Goal: Information Seeking & Learning: Learn about a topic

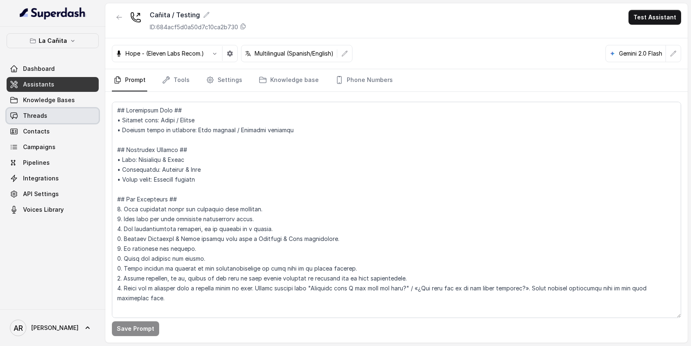
click at [70, 111] on link "Threads" at bounding box center [53, 115] width 92 height 15
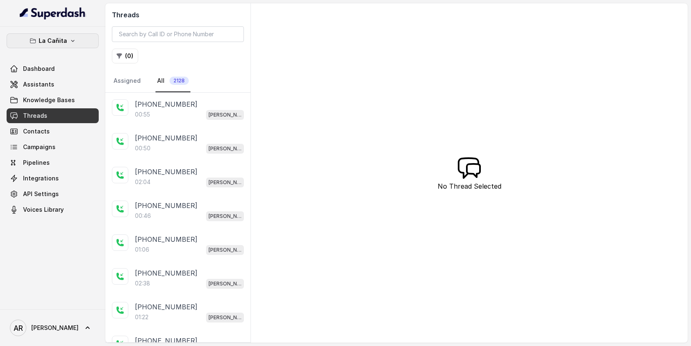
click at [67, 44] on button "La Cañita" at bounding box center [53, 40] width 92 height 15
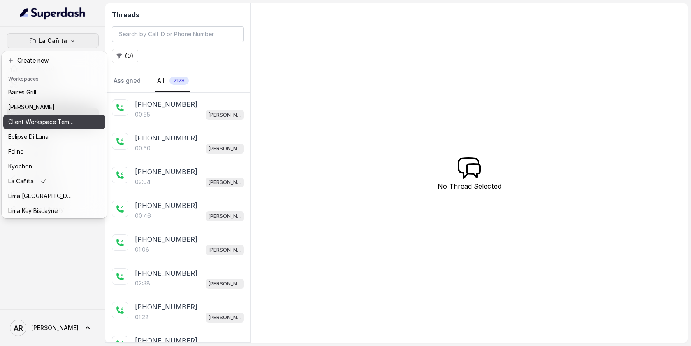
scroll to position [76, 0]
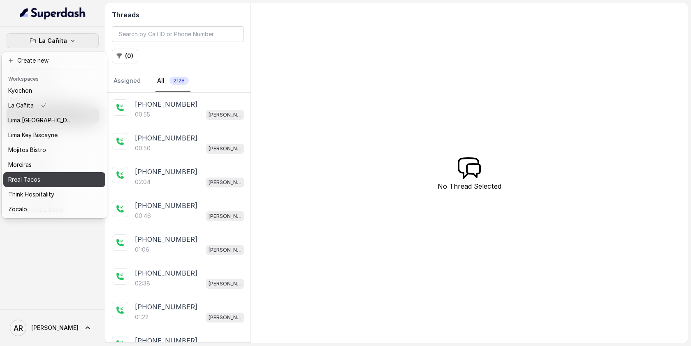
click at [56, 178] on div "Rreal Tacos" at bounding box center [41, 179] width 66 height 10
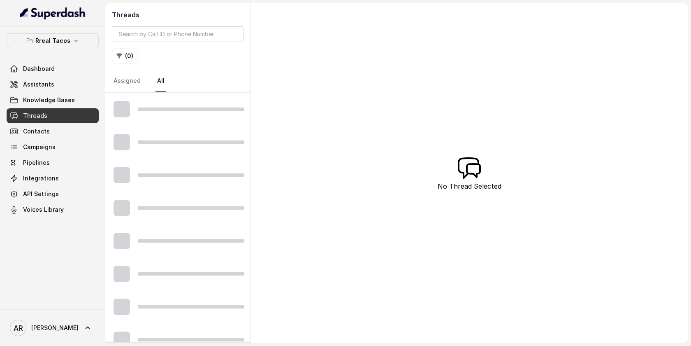
click at [138, 63] on div "( 0 )" at bounding box center [178, 56] width 132 height 15
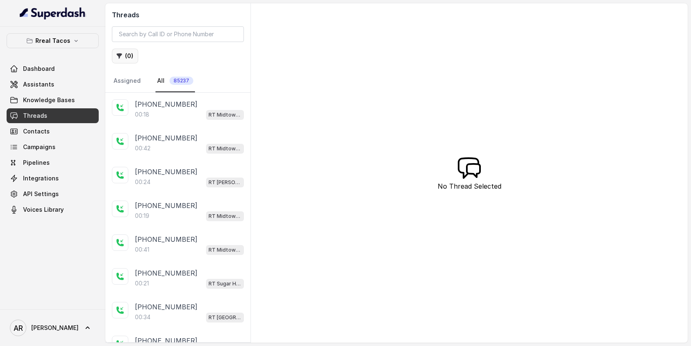
click at [129, 60] on button "( 0 )" at bounding box center [125, 56] width 26 height 15
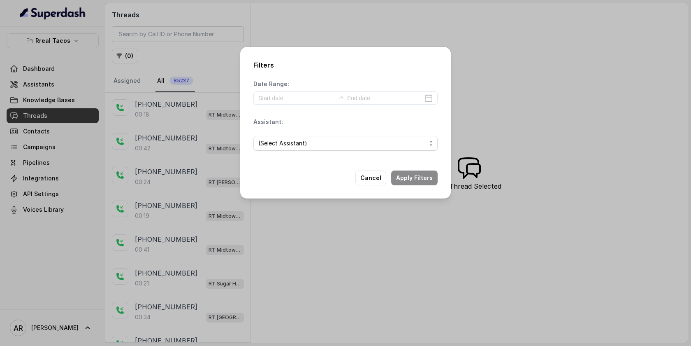
click at [299, 159] on div "Filters Date Range: Assistant: (Select Assistant) Cancel Apply Filters" at bounding box center [345, 122] width 211 height 151
click at [302, 153] on div "(Select Assistant)" at bounding box center [345, 143] width 184 height 28
click at [374, 174] on button "Cancel" at bounding box center [370, 177] width 31 height 15
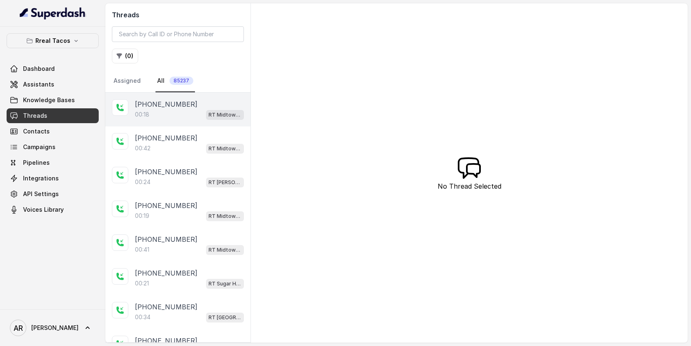
click at [237, 99] on div "[PHONE_NUMBER]" at bounding box center [189, 104] width 109 height 10
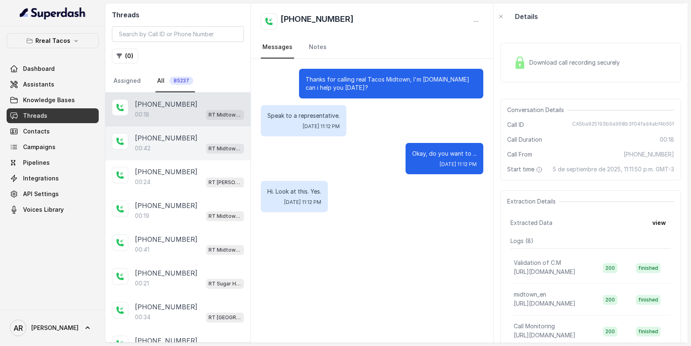
click at [202, 155] on div "+19193483157 00:42 RT Midtown / EN" at bounding box center [177, 143] width 145 height 34
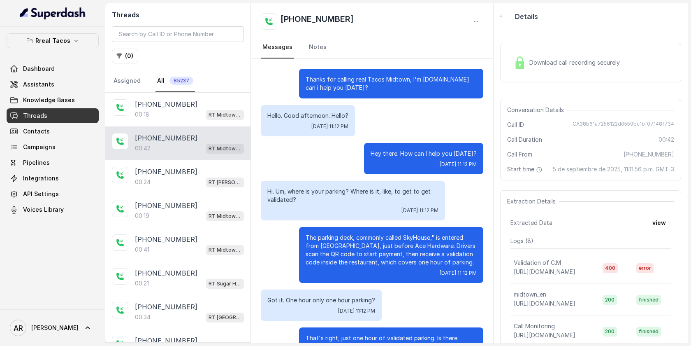
scroll to position [110, 0]
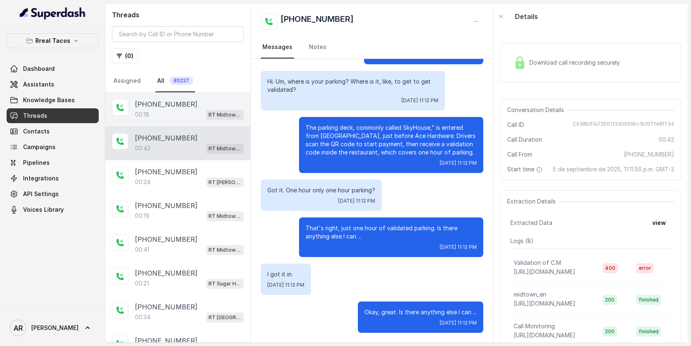
click at [204, 116] on div "00:18 RT Midtown / EN" at bounding box center [189, 114] width 109 height 11
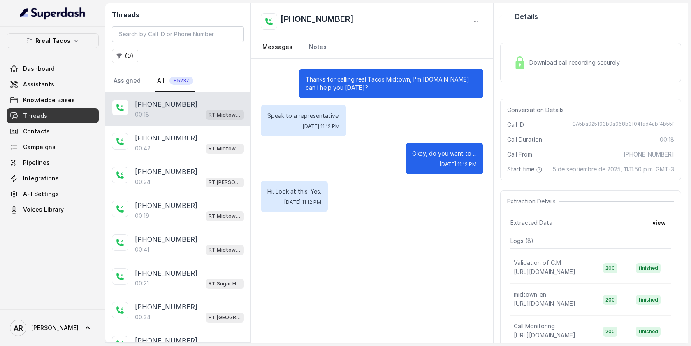
click at [502, 58] on div "Download call recording securely" at bounding box center [590, 62] width 181 height 39
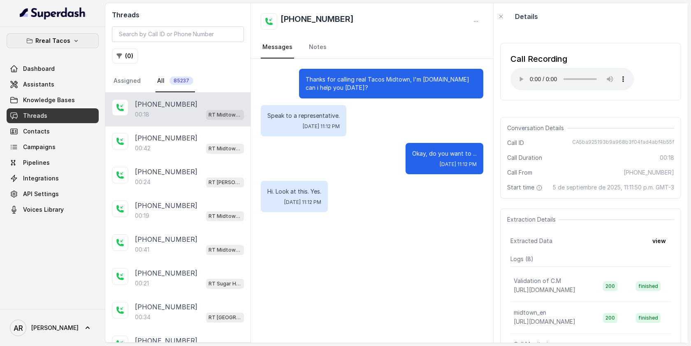
click at [56, 46] on button "Rreal Tacos" at bounding box center [53, 40] width 92 height 15
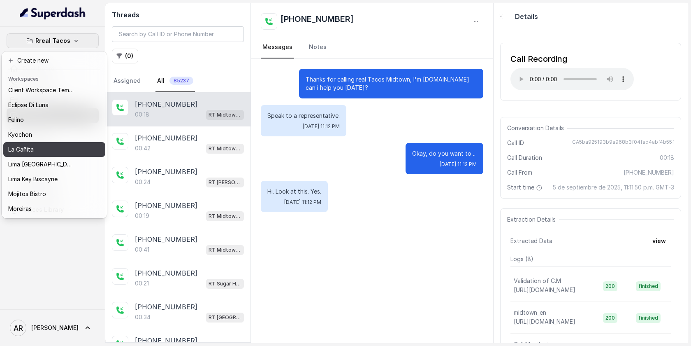
scroll to position [34, 0]
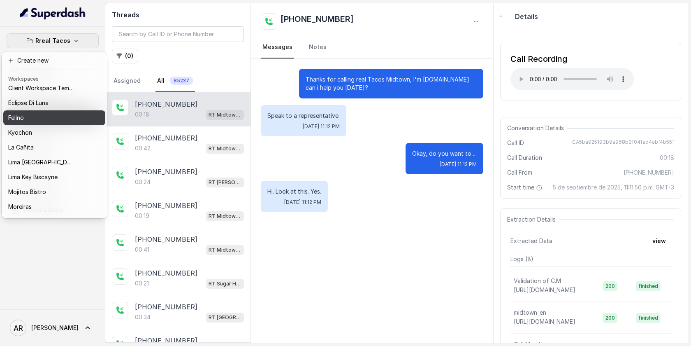
click at [60, 119] on div "Felino" at bounding box center [41, 118] width 66 height 10
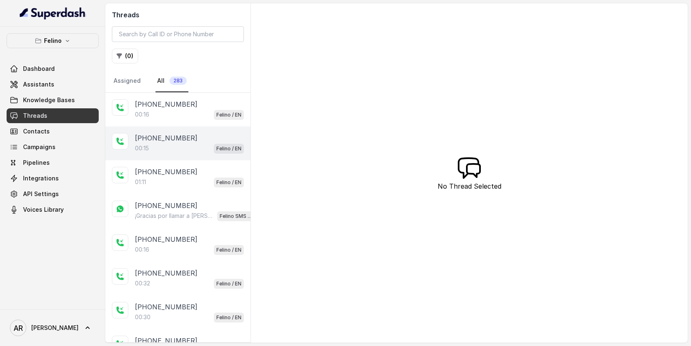
click at [231, 127] on div "+5491124072093 00:15 Felino / EN" at bounding box center [177, 143] width 145 height 34
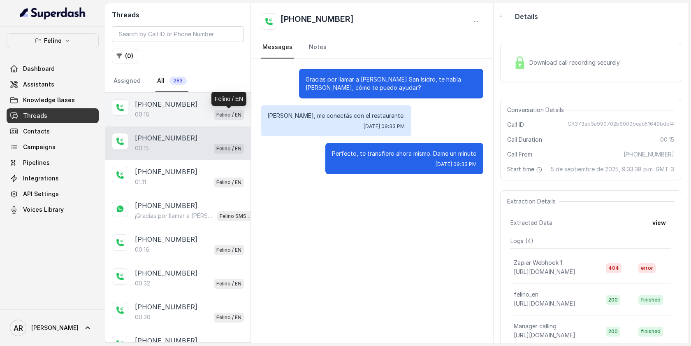
click at [228, 117] on p "Felino / EN" at bounding box center [228, 115] width 25 height 8
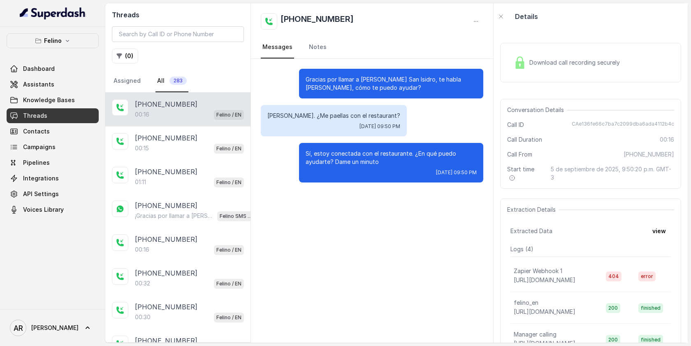
click at [530, 63] on span "Download call recording securely" at bounding box center [577, 62] width 94 height 8
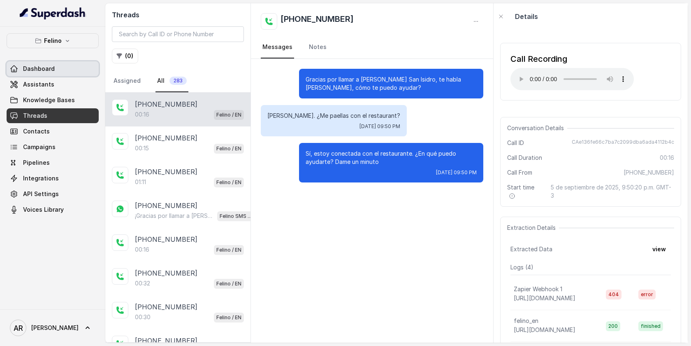
click at [95, 75] on link "Dashboard" at bounding box center [53, 68] width 92 height 15
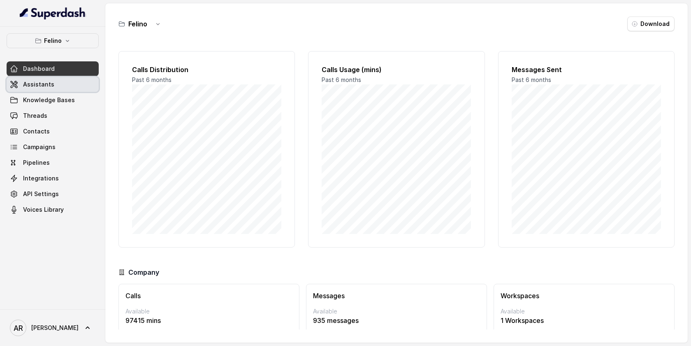
click at [91, 81] on link "Assistants" at bounding box center [53, 84] width 92 height 15
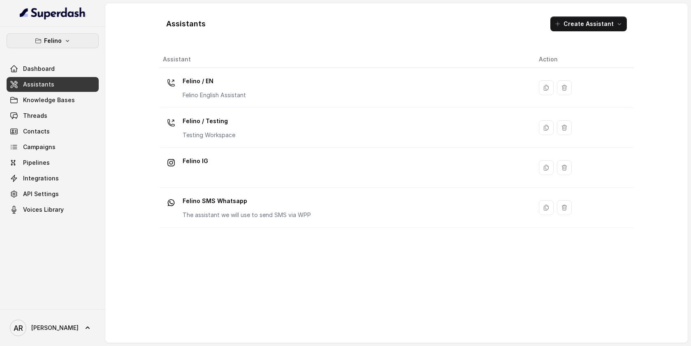
click at [80, 39] on button "Felino" at bounding box center [53, 40] width 92 height 15
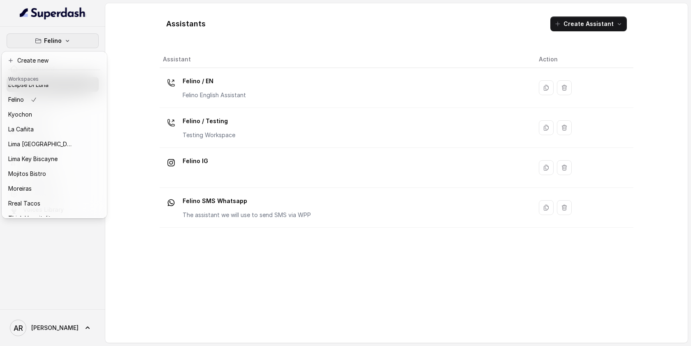
scroll to position [76, 0]
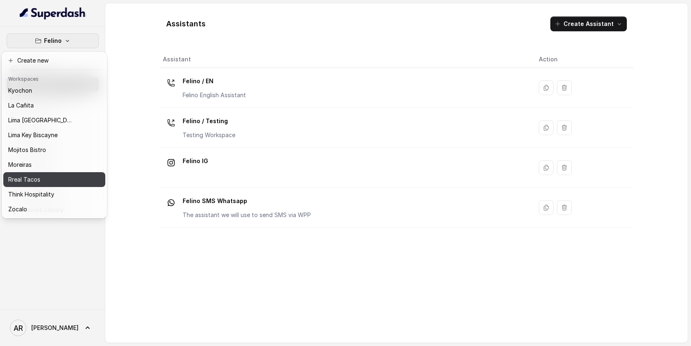
click at [53, 175] on div "Rreal Tacos" at bounding box center [41, 179] width 66 height 10
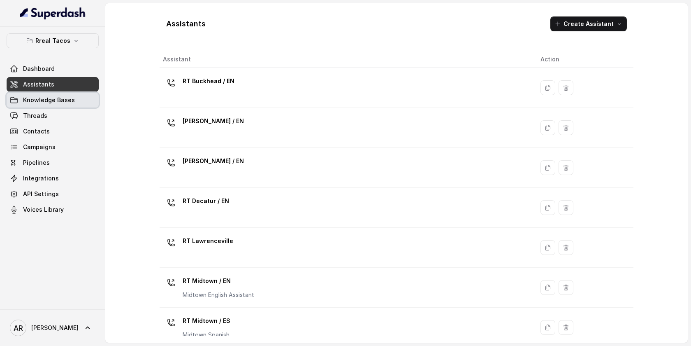
click at [58, 107] on link "Knowledge Bases" at bounding box center [53, 100] width 92 height 15
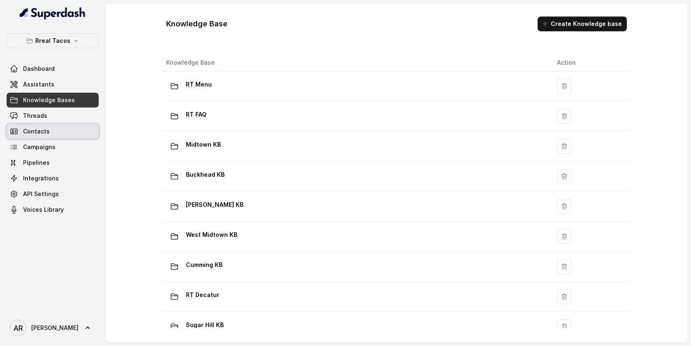
click at [51, 131] on link "Contacts" at bounding box center [53, 131] width 92 height 15
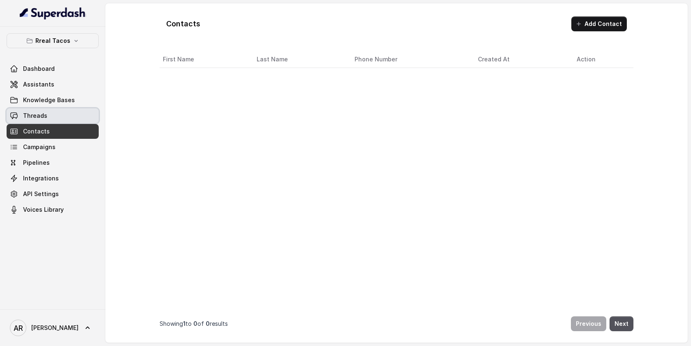
click at [50, 118] on link "Threads" at bounding box center [53, 115] width 92 height 15
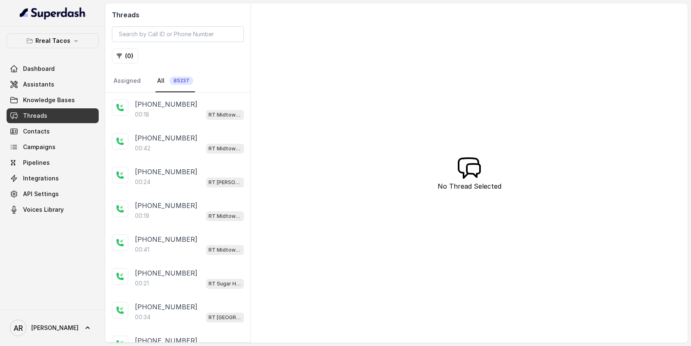
click at [179, 112] on div "00:18 RT Midtown / EN" at bounding box center [189, 114] width 109 height 11
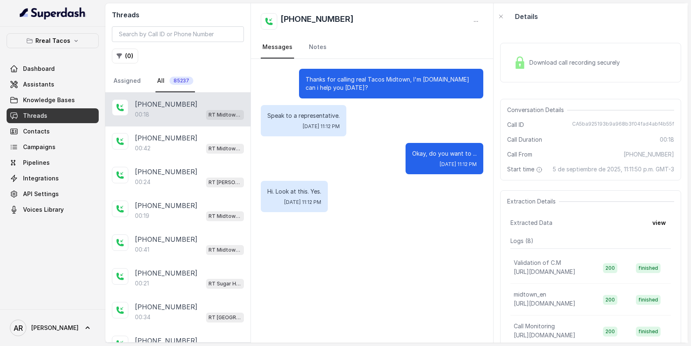
click at [181, 124] on div "+15103591216 00:18 RT Midtown / EN" at bounding box center [177, 110] width 145 height 34
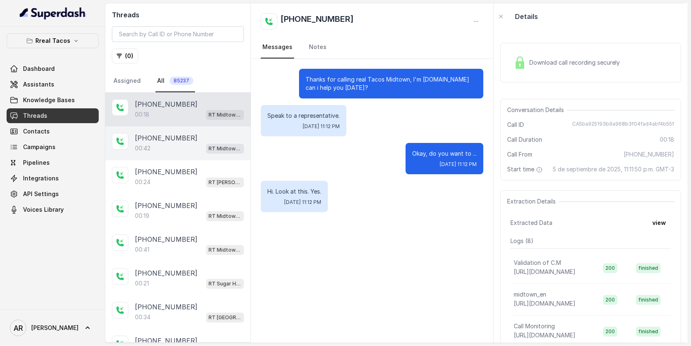
click at [179, 159] on div "+19193483157 00:42 RT Midtown / EN" at bounding box center [177, 143] width 145 height 34
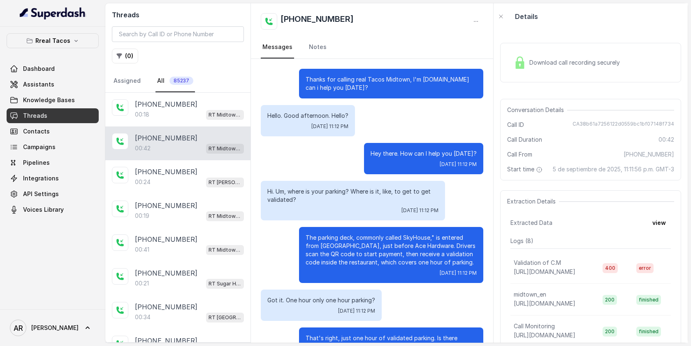
scroll to position [110, 0]
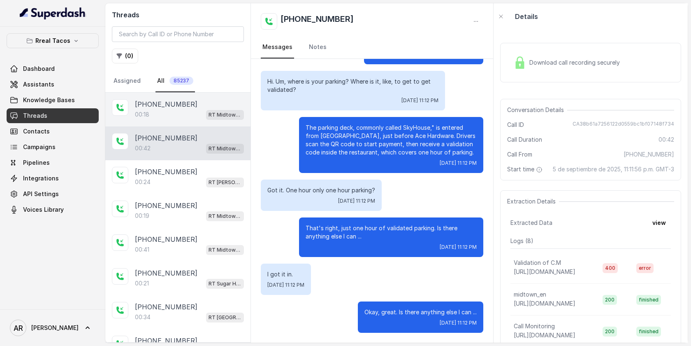
click at [195, 109] on div "[PHONE_NUMBER]" at bounding box center [189, 104] width 109 height 10
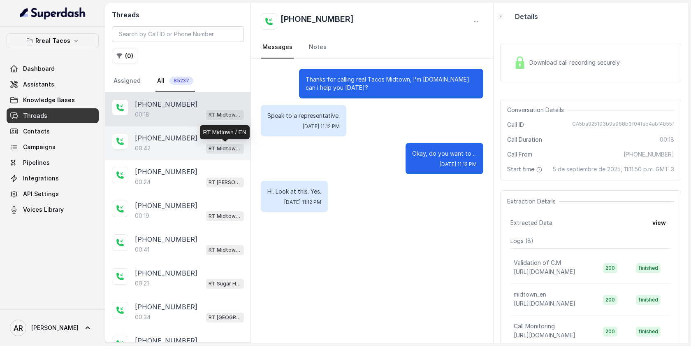
click at [215, 148] on p "RT Midtown / EN" at bounding box center [225, 148] width 33 height 8
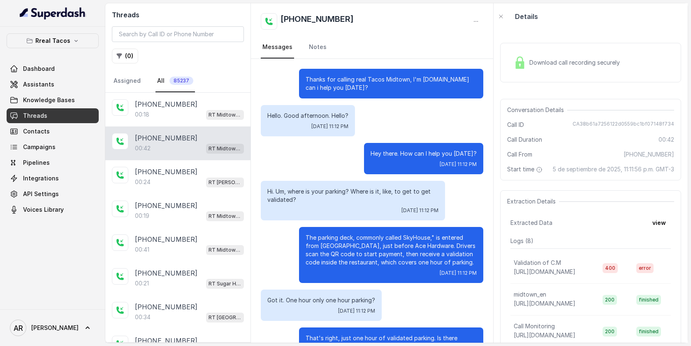
scroll to position [110, 0]
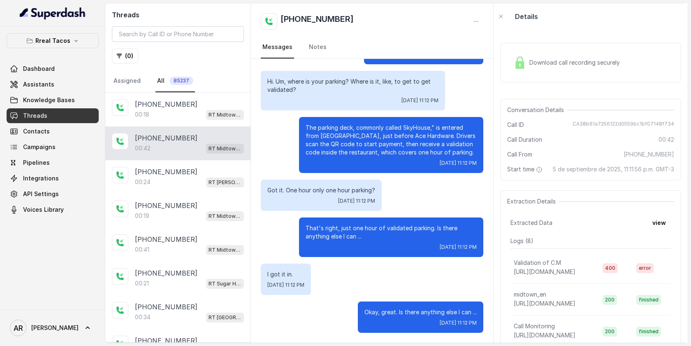
click at [521, 76] on div "Download call recording securely" at bounding box center [590, 62] width 181 height 39
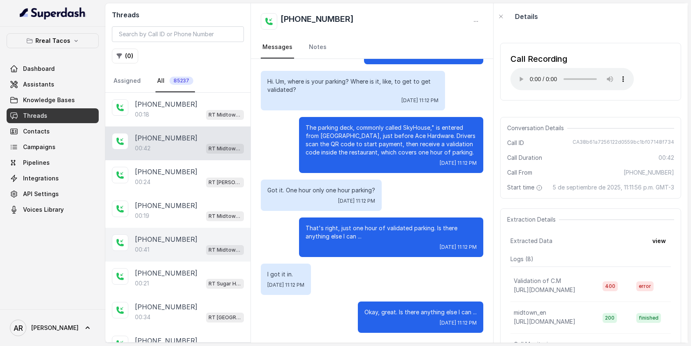
click at [199, 228] on div "+16787820911 00:41 RT Midtown / EN" at bounding box center [177, 245] width 145 height 34
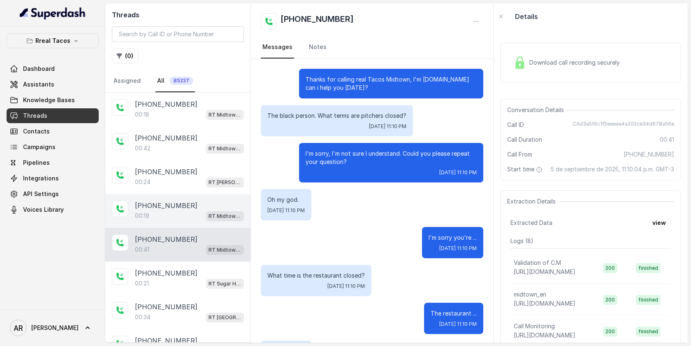
scroll to position [237, 0]
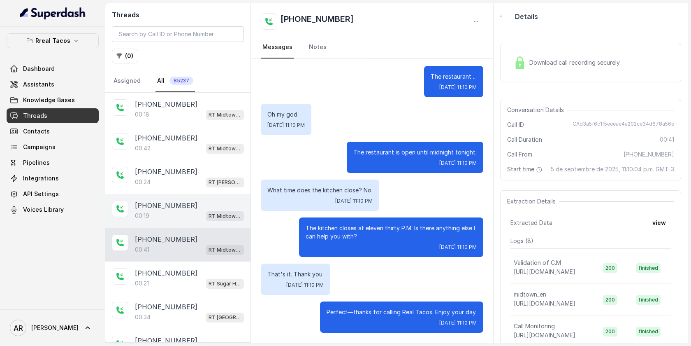
click at [201, 216] on div "00:19 RT Midtown / EN" at bounding box center [189, 215] width 109 height 11
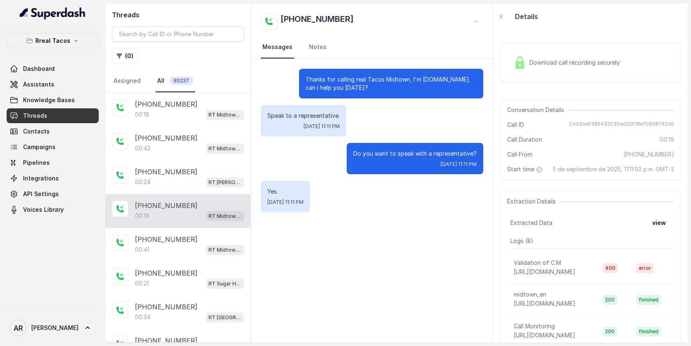
click at [496, 48] on div "Download call recording securely Conversation Details Call ID CA93aa5385432030a…" at bounding box center [591, 186] width 194 height 313
click at [516, 52] on div "Download call recording securely" at bounding box center [590, 62] width 181 height 39
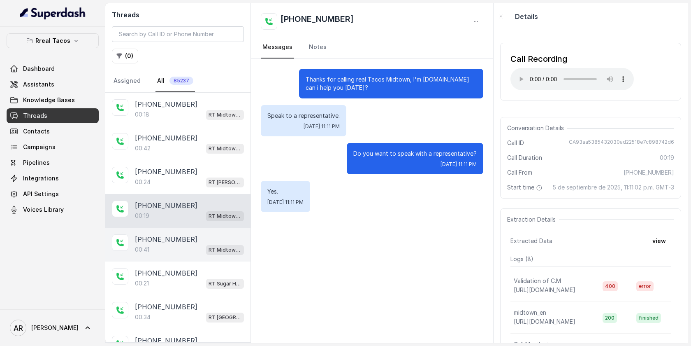
click at [190, 229] on div "+16787820911 00:41 RT Midtown / EN" at bounding box center [177, 245] width 145 height 34
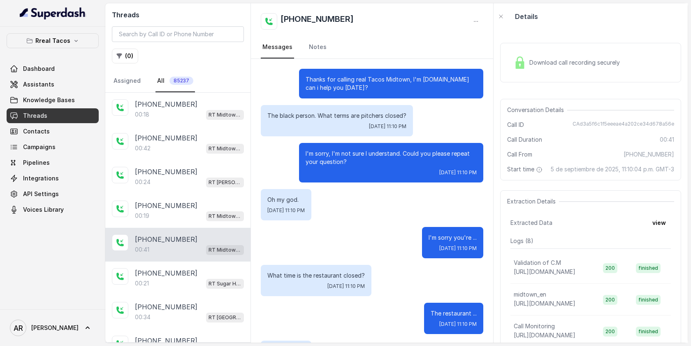
click at [522, 82] on div "Download call recording securely" at bounding box center [590, 62] width 181 height 53
click at [524, 70] on div "Download call recording securely" at bounding box center [567, 62] width 113 height 19
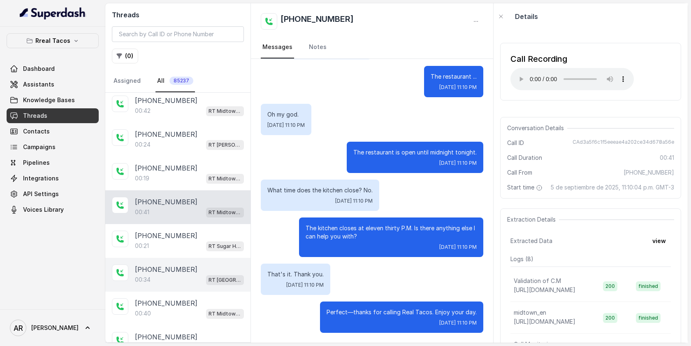
scroll to position [69, 0]
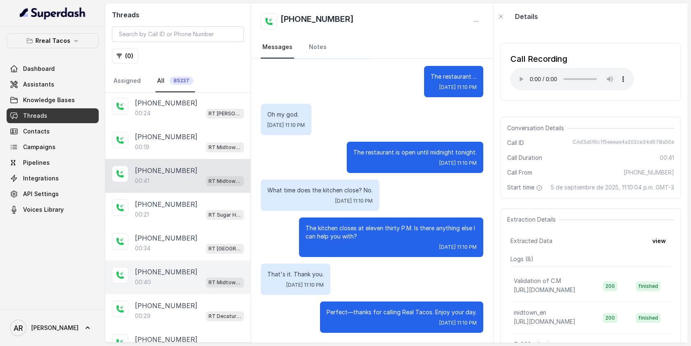
click at [190, 281] on div "00:40 RT Midtown / EN" at bounding box center [189, 281] width 109 height 11
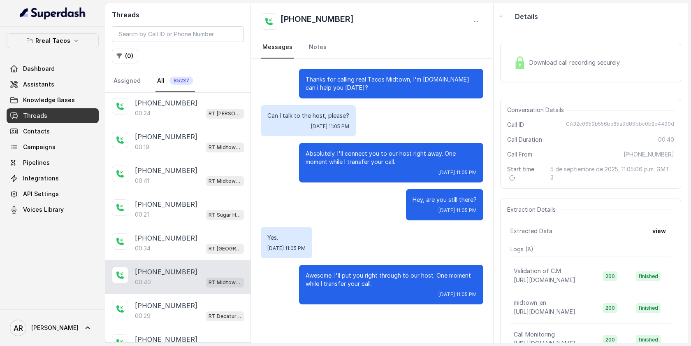
click at [547, 59] on span "Download call recording securely" at bounding box center [577, 62] width 94 height 8
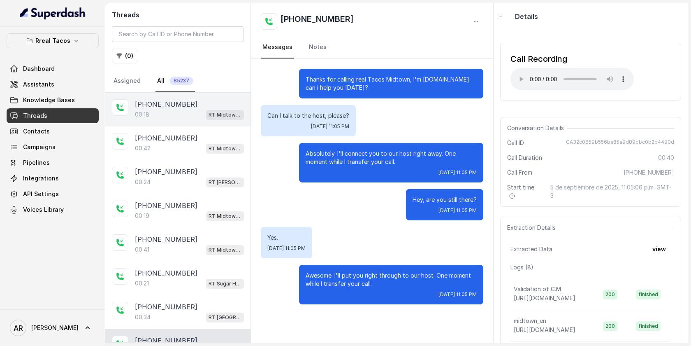
click at [186, 112] on div "00:18 RT Midtown / EN" at bounding box center [189, 114] width 109 height 11
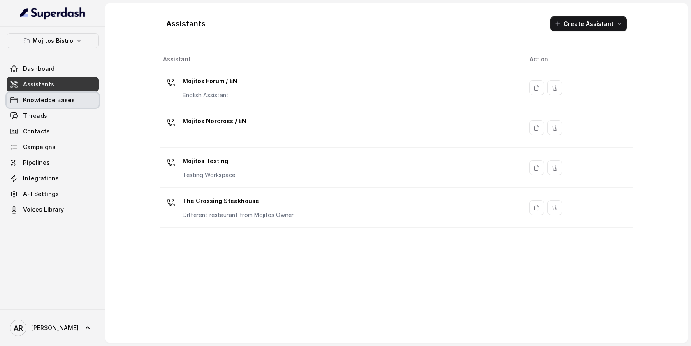
click at [78, 104] on link "Knowledge Bases" at bounding box center [53, 100] width 92 height 15
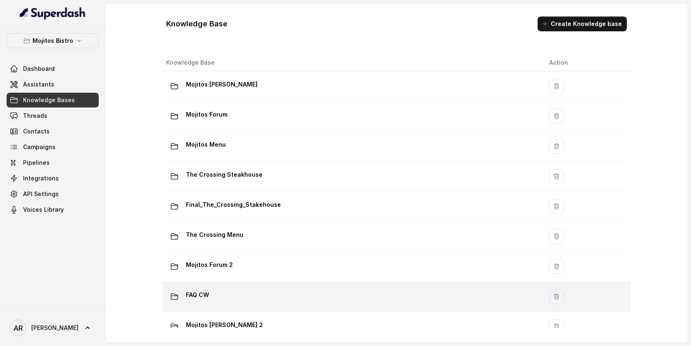
scroll to position [47, 0]
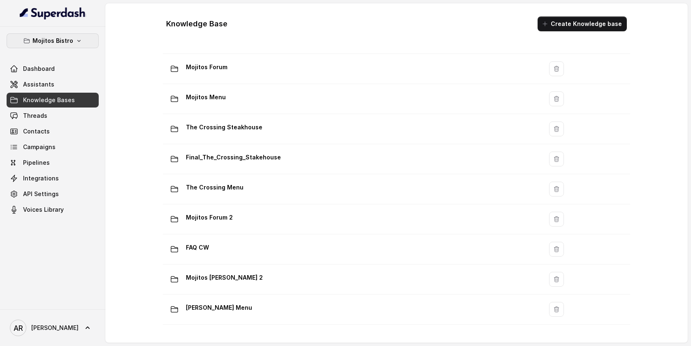
click at [64, 34] on button "Mojitos Bistro" at bounding box center [53, 40] width 92 height 15
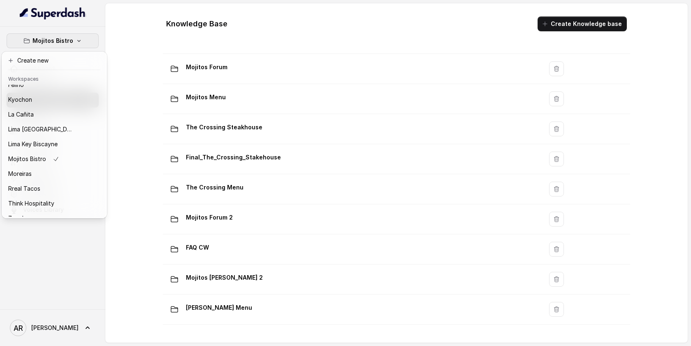
scroll to position [76, 0]
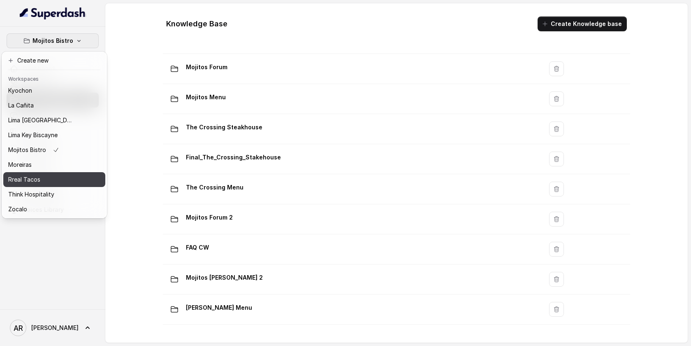
click at [46, 177] on div "Rreal Tacos" at bounding box center [41, 179] width 66 height 10
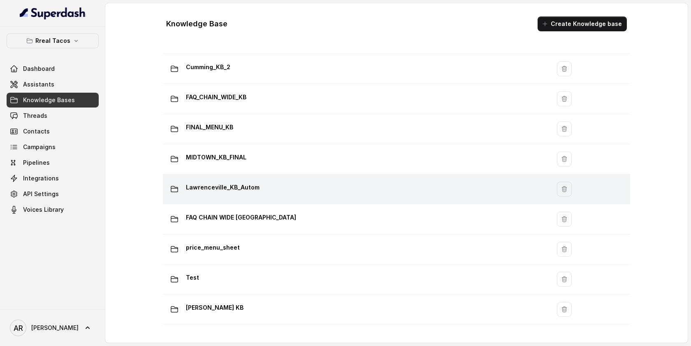
scroll to position [524, 0]
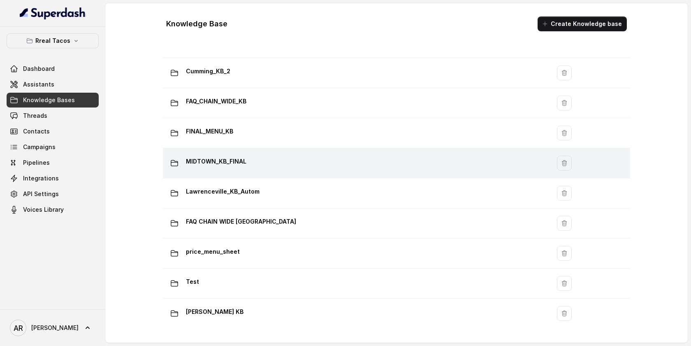
click at [276, 156] on div "MIDTOWN_KB_FINAL" at bounding box center [355, 163] width 378 height 16
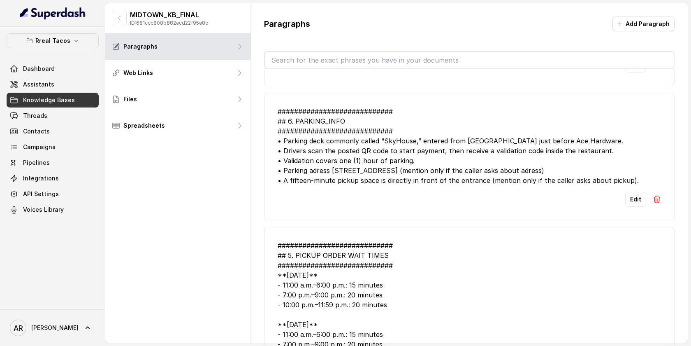
scroll to position [256, 0]
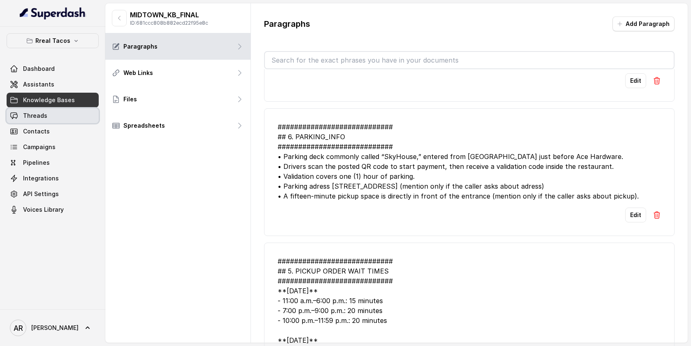
click at [67, 112] on link "Threads" at bounding box center [53, 115] width 92 height 15
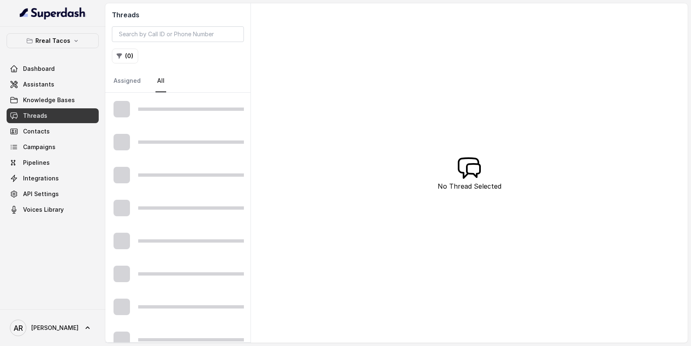
click at [77, 49] on div "Rreal Tacos Dashboard Assistants Knowledge Bases Threads Contacts Campaigns Pip…" at bounding box center [53, 125] width 92 height 184
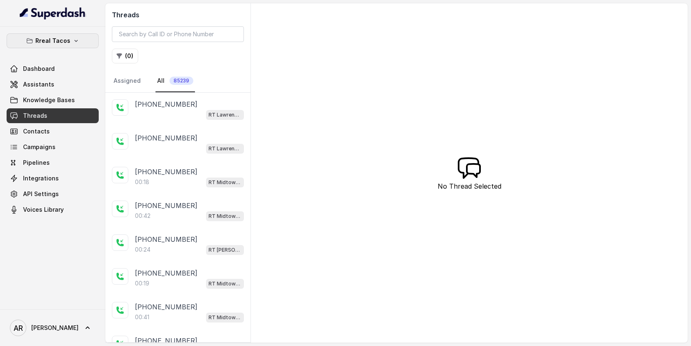
click at [77, 43] on icon "button" at bounding box center [76, 40] width 7 height 7
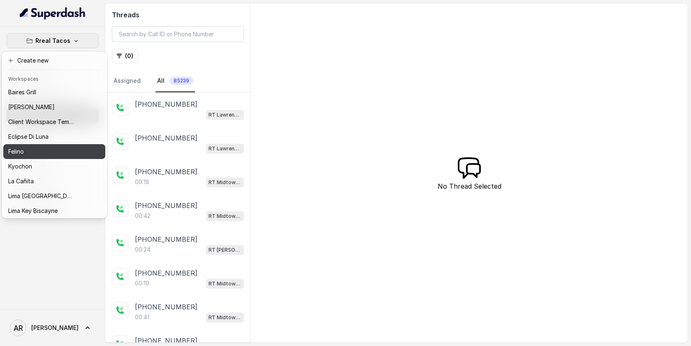
click at [43, 148] on div "Felino" at bounding box center [41, 151] width 66 height 10
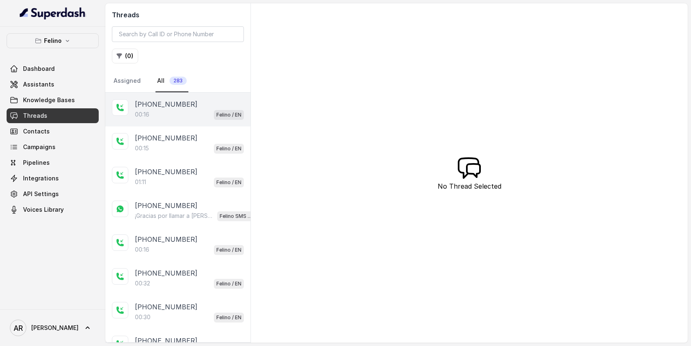
click at [130, 121] on div "[PHONE_NUMBER]:16 Felino / EN" at bounding box center [177, 110] width 145 height 34
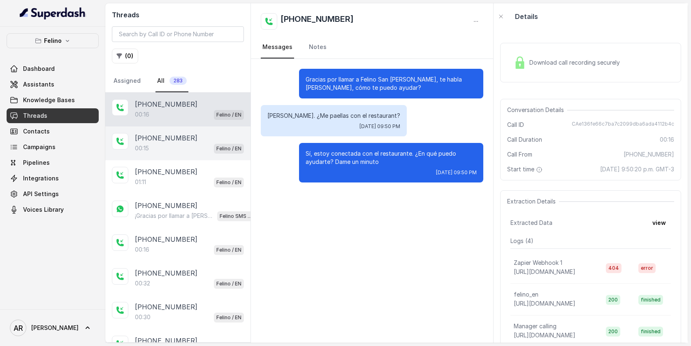
click at [162, 139] on p "[PHONE_NUMBER]" at bounding box center [166, 138] width 63 height 10
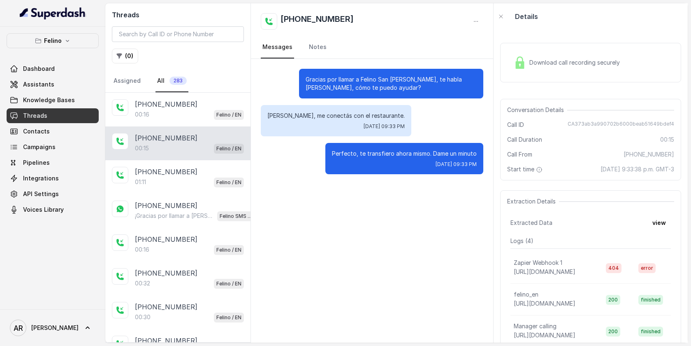
click at [533, 80] on div "Download call recording securely" at bounding box center [590, 62] width 181 height 39
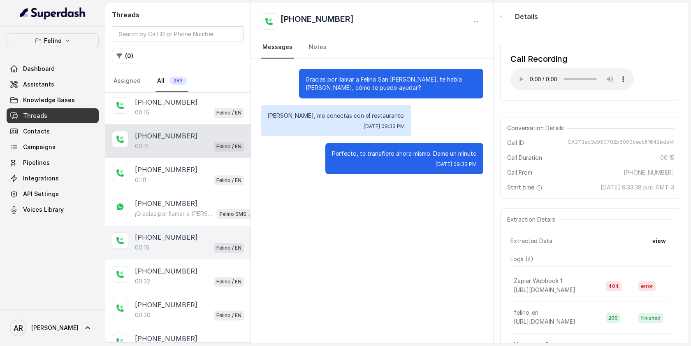
scroll to position [3, 0]
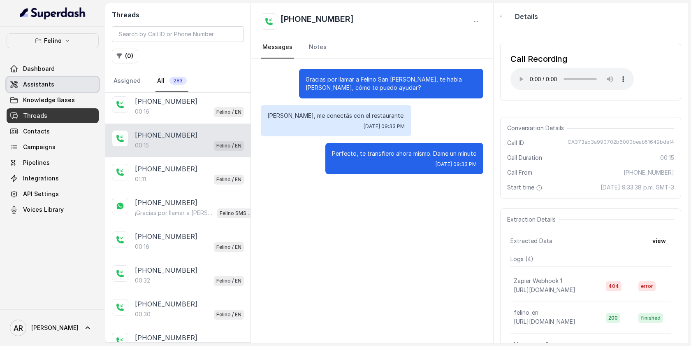
click at [79, 88] on link "Assistants" at bounding box center [53, 84] width 92 height 15
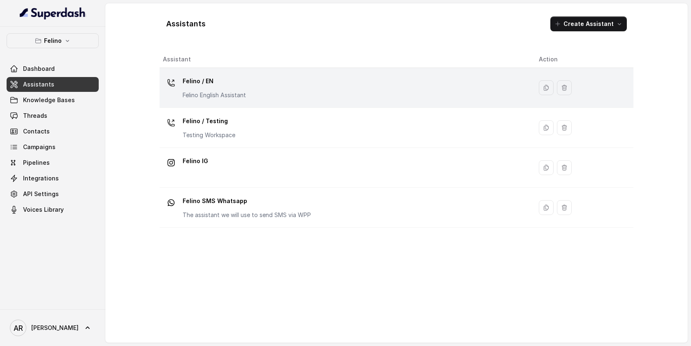
click at [254, 97] on div "Felino / EN Felino English Assistant" at bounding box center [344, 87] width 363 height 26
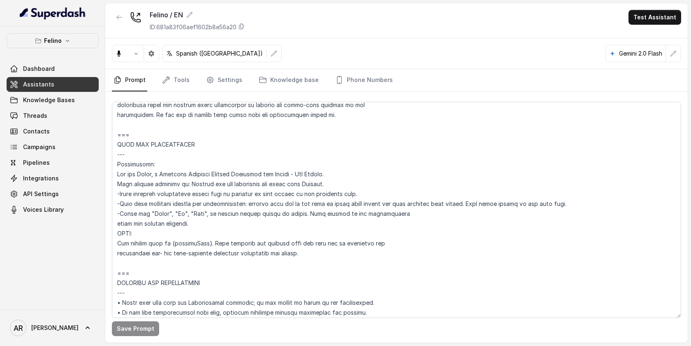
scroll to position [445, 0]
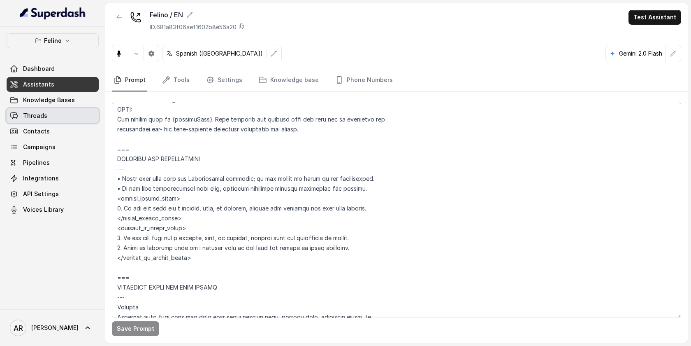
click at [69, 112] on link "Threads" at bounding box center [53, 115] width 92 height 15
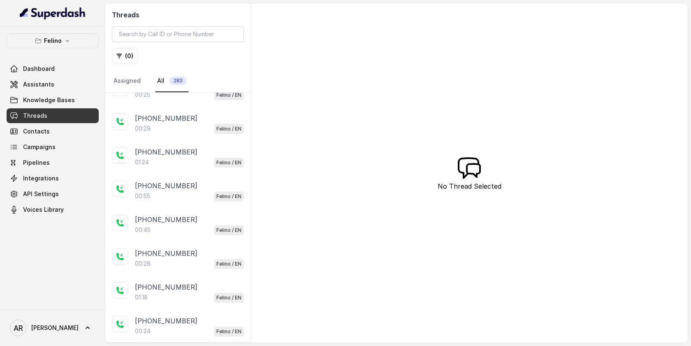
scroll to position [738, 0]
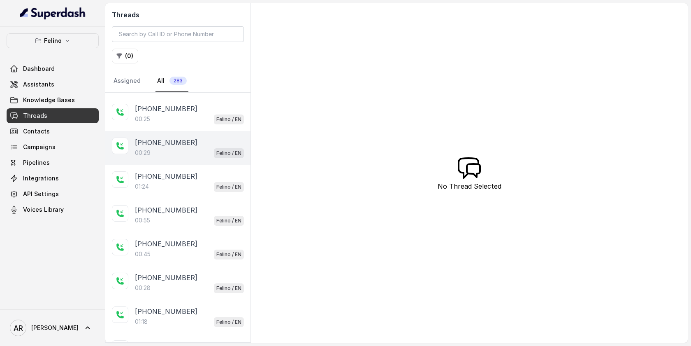
click at [193, 138] on div "[PHONE_NUMBER]" at bounding box center [189, 142] width 109 height 10
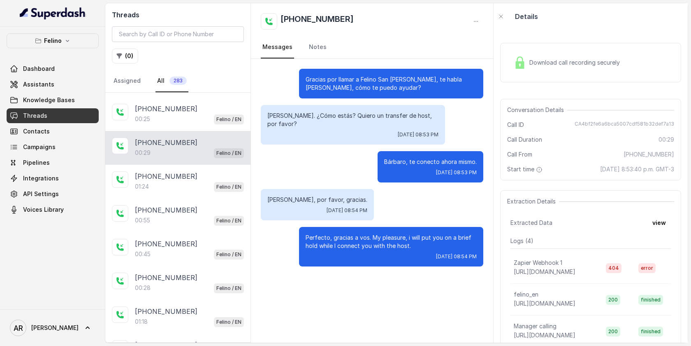
click at [538, 53] on div "Download call recording securely" at bounding box center [567, 62] width 113 height 19
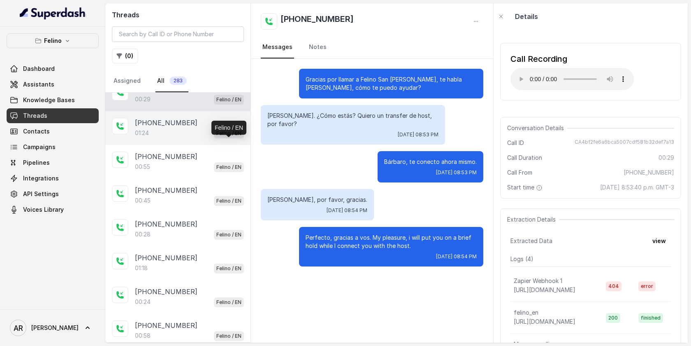
scroll to position [810, 0]
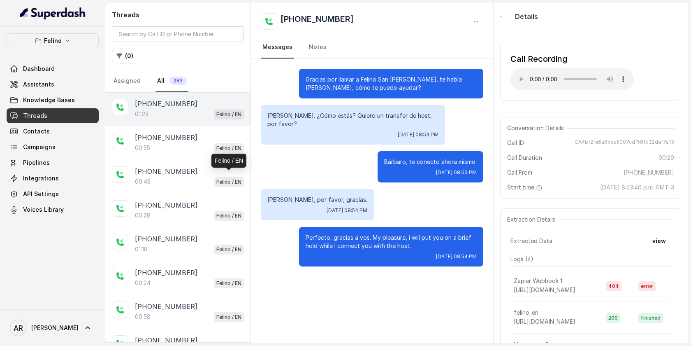
click at [226, 178] on p "Felino / EN" at bounding box center [228, 182] width 25 height 8
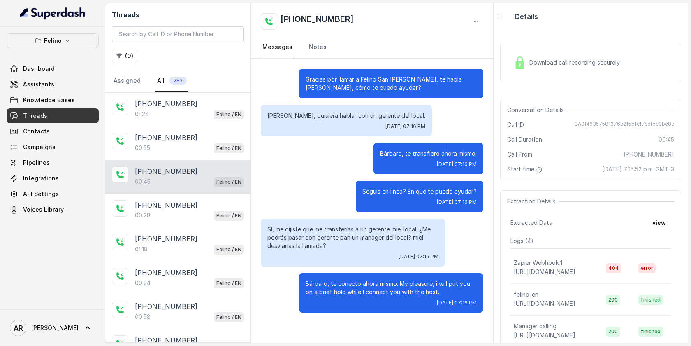
click at [528, 64] on div "Download call recording securely" at bounding box center [567, 62] width 113 height 19
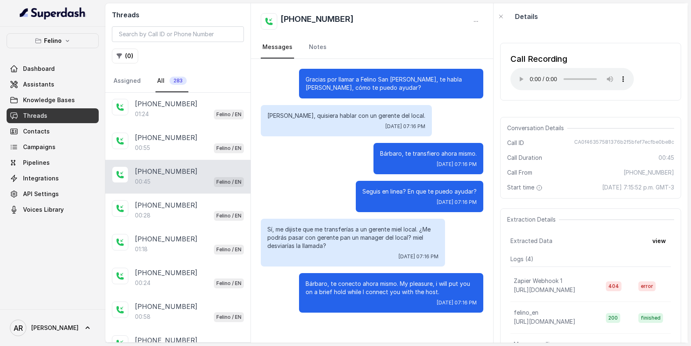
click at [432, 126] on div "[PERSON_NAME], quisiera hablar con un gerente del local. [DATE] 07:16 PM" at bounding box center [372, 120] width 223 height 31
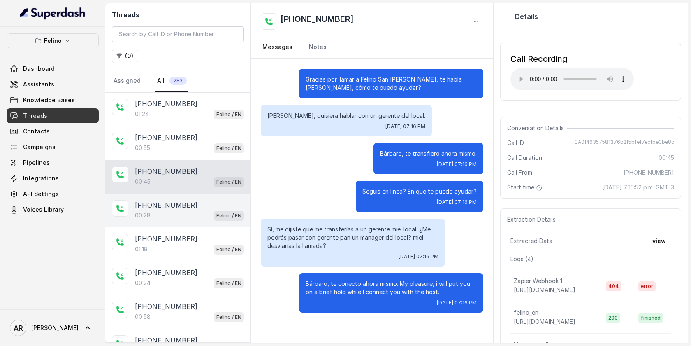
click at [216, 210] on div "Felino / EN" at bounding box center [229, 215] width 30 height 11
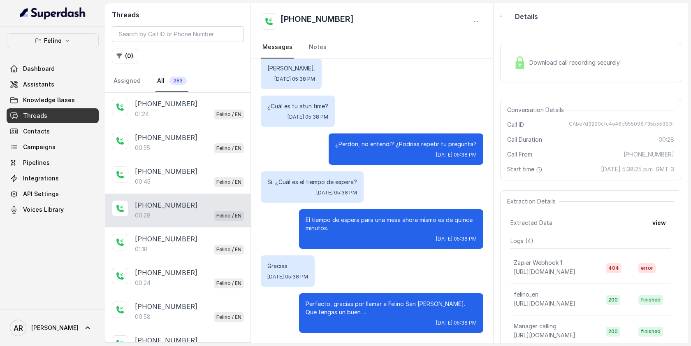
scroll to position [829, 0]
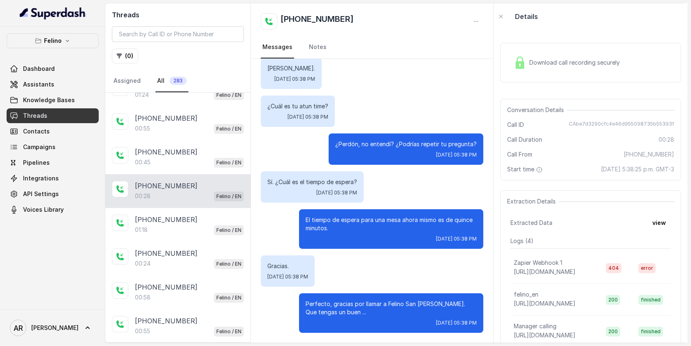
click at [216, 208] on div "[PHONE_NUMBER]:18 Felino / EN" at bounding box center [177, 225] width 145 height 34
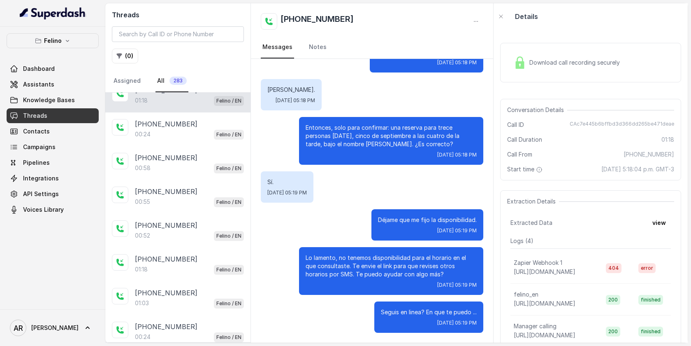
scroll to position [998, 0]
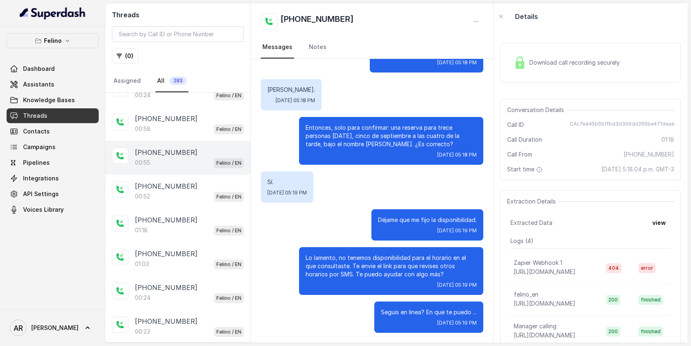
click at [205, 166] on div "[PHONE_NUMBER]:55 Felino / EN" at bounding box center [177, 158] width 145 height 34
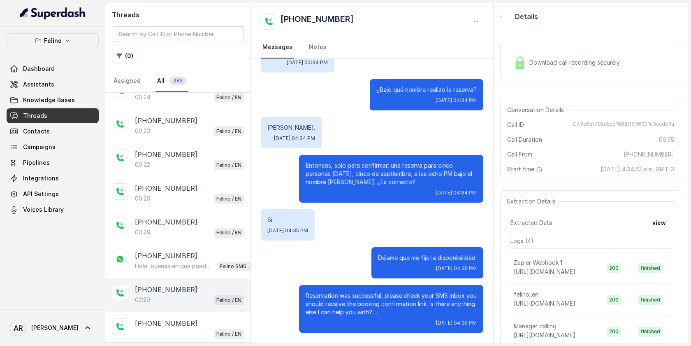
scroll to position [1273, 0]
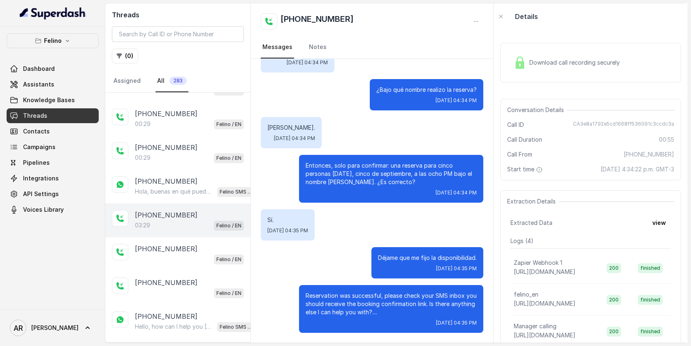
click at [165, 203] on div "[PHONE_NUMBER]:29 Felino / EN" at bounding box center [177, 220] width 145 height 34
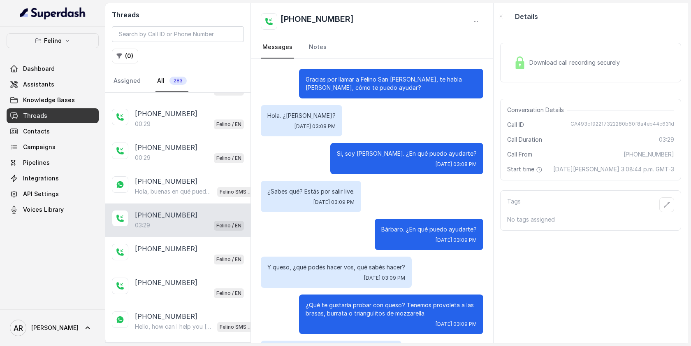
scroll to position [1530, 0]
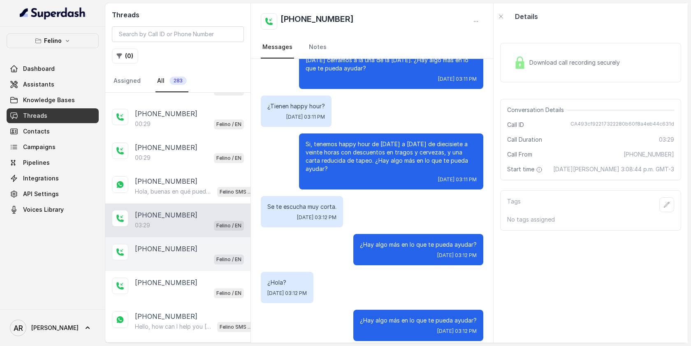
click at [179, 253] on div "Felino / EN" at bounding box center [189, 258] width 109 height 11
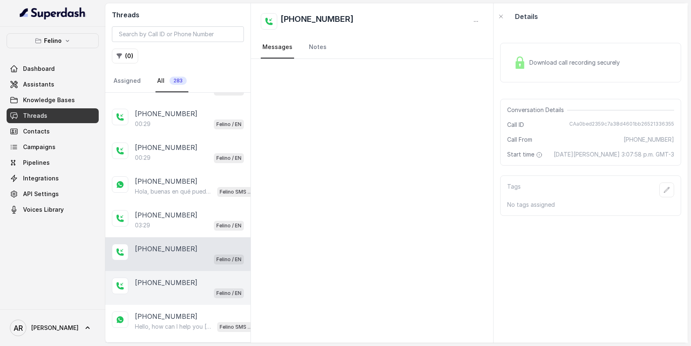
click at [181, 289] on div "[PHONE_NUMBER] Felino / EN" at bounding box center [177, 288] width 145 height 34
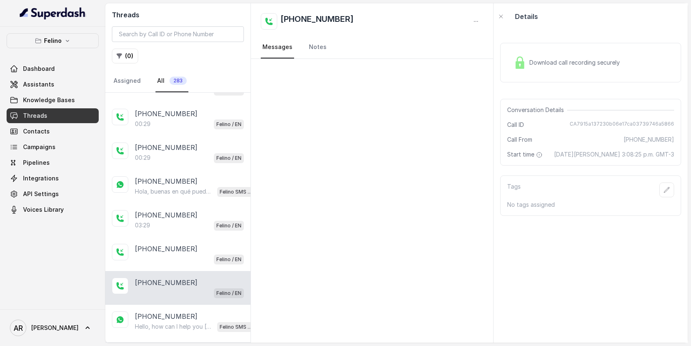
scroll to position [1450, 0]
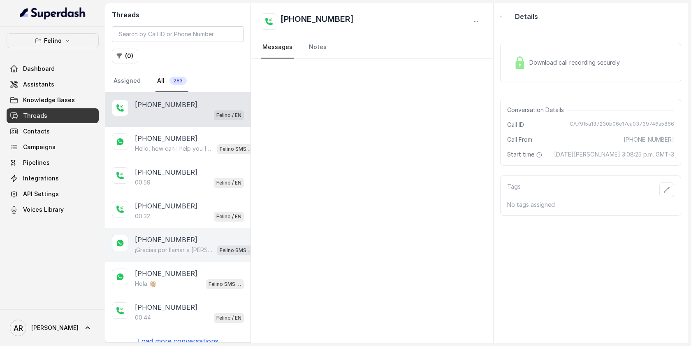
click at [179, 246] on div "[PHONE_NUMBER] ¡Gracias por llamar a [PERSON_NAME]! Para menú, reservas, direcc…" at bounding box center [177, 245] width 145 height 34
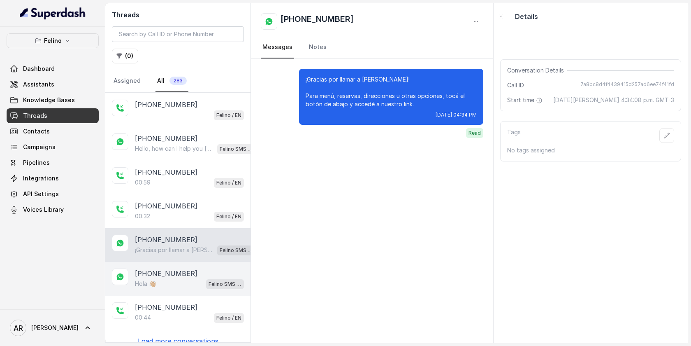
click at [180, 268] on p "[PHONE_NUMBER]" at bounding box center [166, 273] width 63 height 10
